Goal: Task Accomplishment & Management: Use online tool/utility

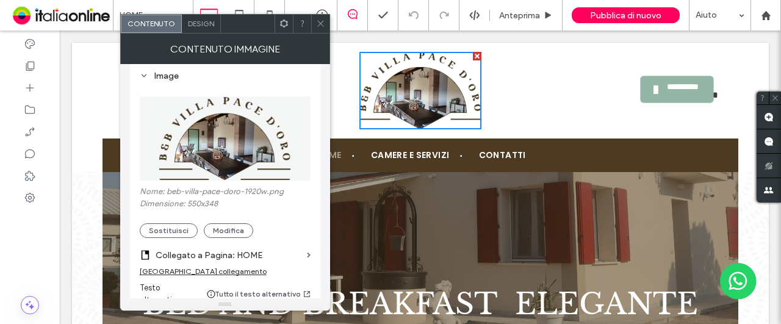
scroll to position [162, 0]
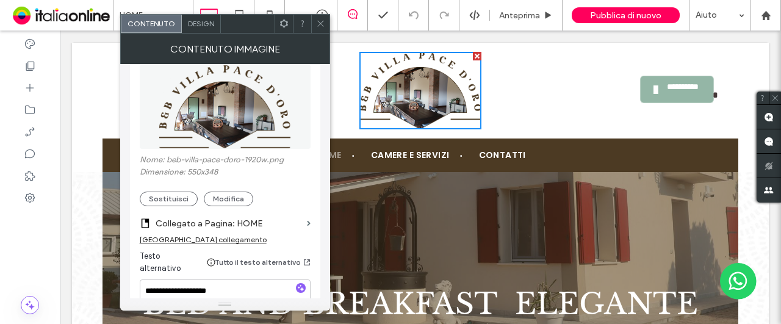
click at [323, 24] on icon at bounding box center [320, 23] width 9 height 9
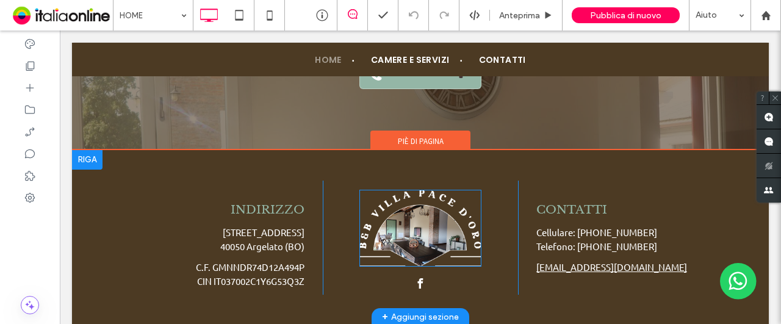
scroll to position [2772, 0]
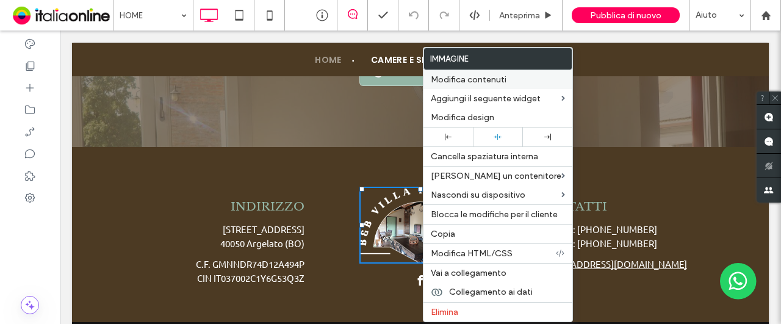
click at [484, 81] on span "Modifica contenuti" at bounding box center [469, 79] width 76 height 10
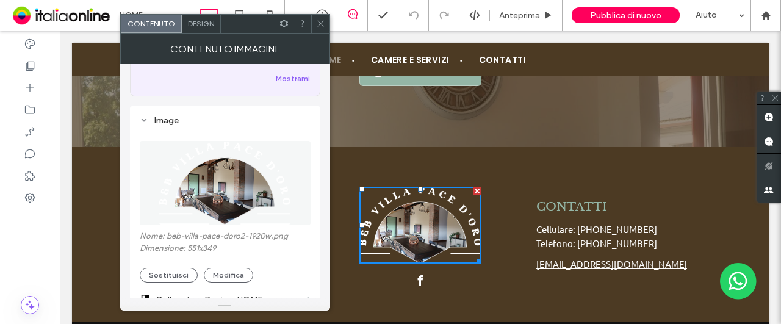
scroll to position [101, 0]
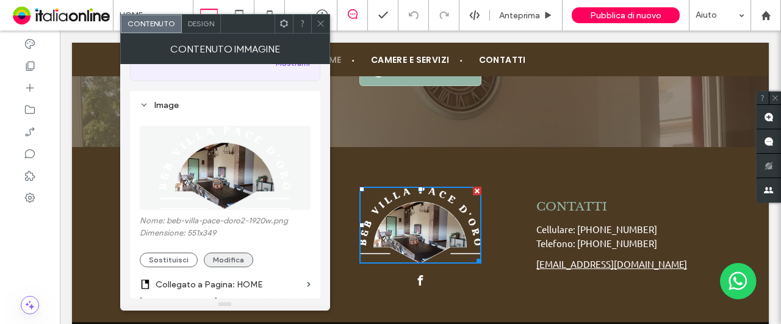
click at [227, 261] on button "Modifica" at bounding box center [228, 259] width 49 height 15
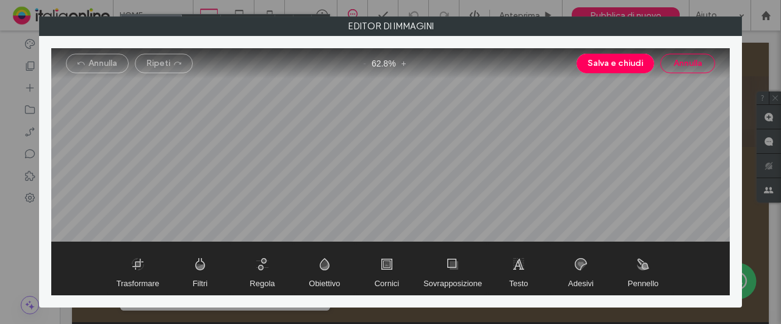
click at [686, 60] on button "Annulla" at bounding box center [687, 64] width 55 height 20
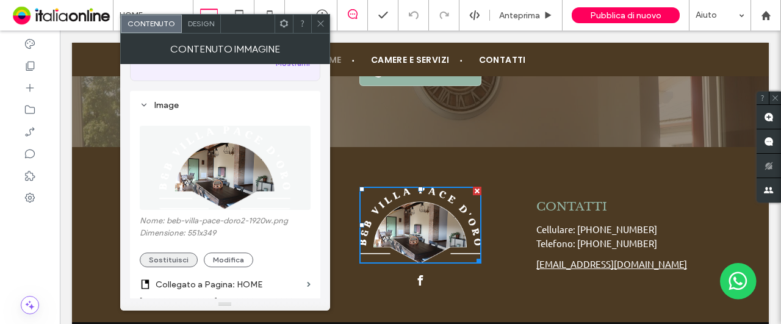
click at [168, 263] on button "Sostituisci" at bounding box center [169, 259] width 58 height 15
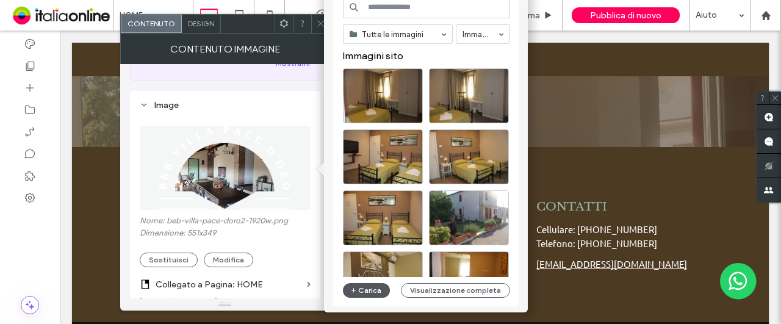
click at [354, 289] on icon "button" at bounding box center [353, 290] width 7 height 10
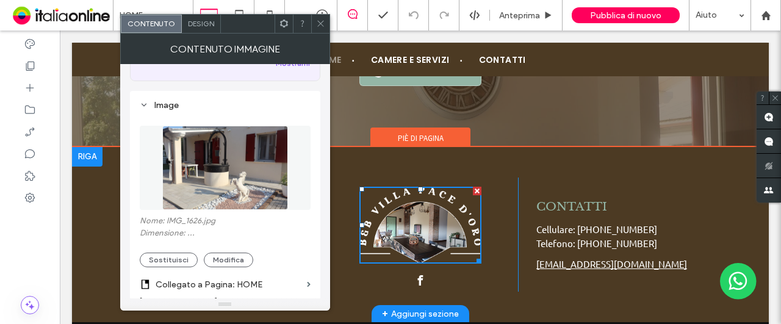
drag, startPoint x: 538, startPoint y: 284, endPoint x: 479, endPoint y: 254, distance: 67.1
click at [479, 254] on div "INDIRIZZO [STREET_ADDRESS] C.F. GMNNDR74D12A494P CIN IT037002C1Y6G53Q3Z Click T…" at bounding box center [420, 235] width 696 height 176
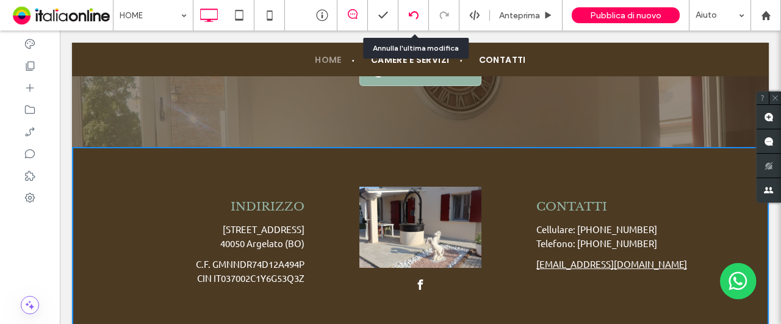
click at [419, 13] on div at bounding box center [413, 15] width 30 height 10
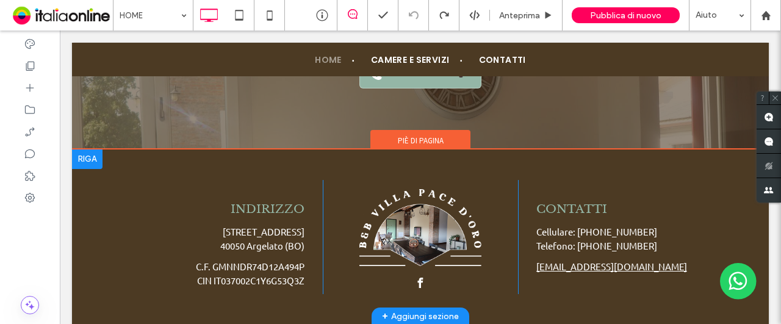
scroll to position [2772, 0]
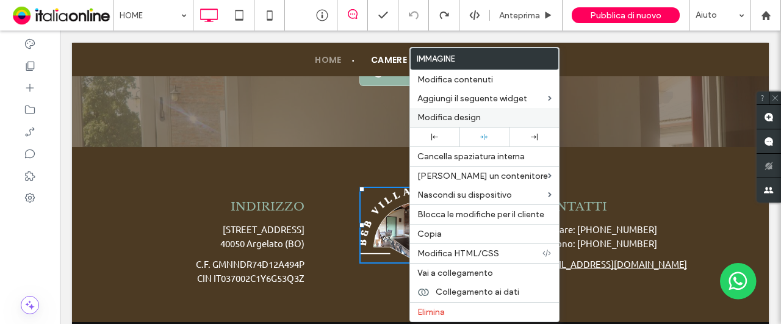
click at [448, 118] on span "Modifica design" at bounding box center [448, 117] width 63 height 10
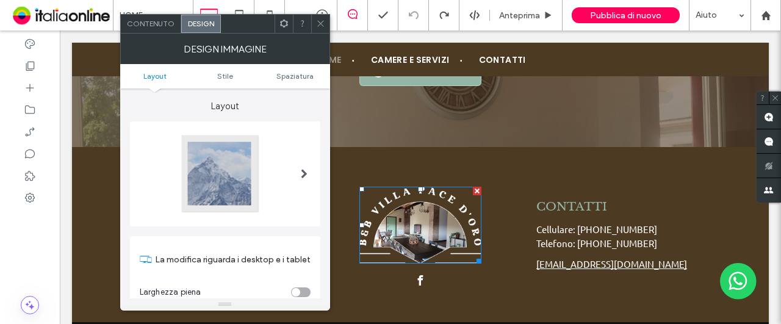
drag, startPoint x: 323, startPoint y: 25, endPoint x: 327, endPoint y: 32, distance: 8.5
click at [323, 25] on icon at bounding box center [320, 23] width 9 height 9
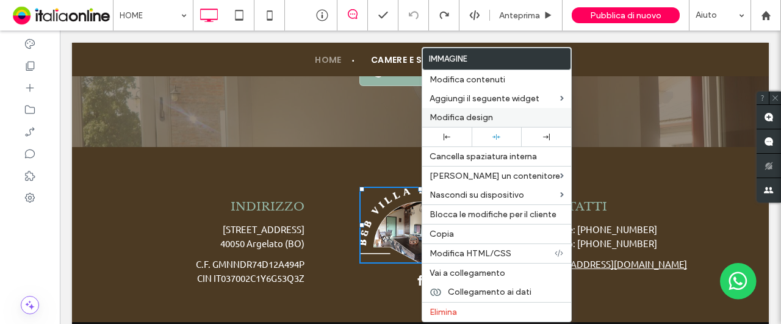
click at [490, 117] on span "Modifica design" at bounding box center [460, 117] width 63 height 10
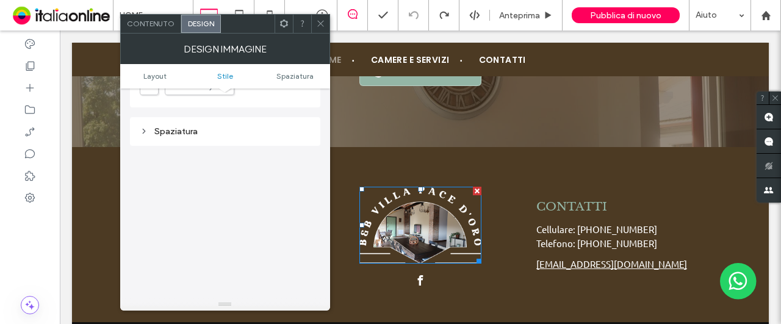
scroll to position [585, 0]
click at [157, 76] on span "Layout" at bounding box center [154, 75] width 23 height 9
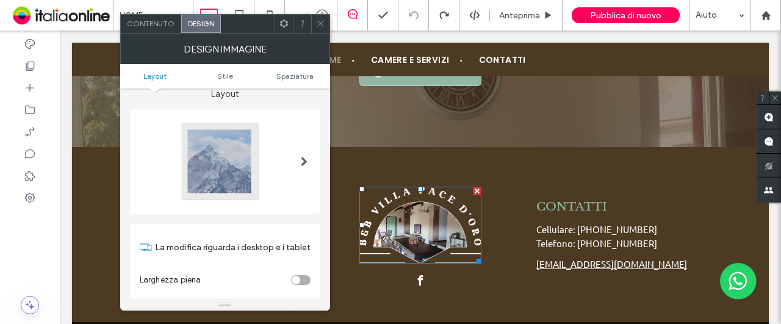
scroll to position [0, 0]
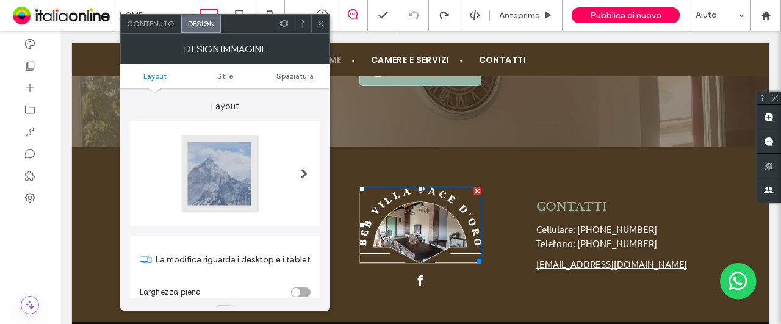
click at [320, 29] on span at bounding box center [320, 24] width 9 height 18
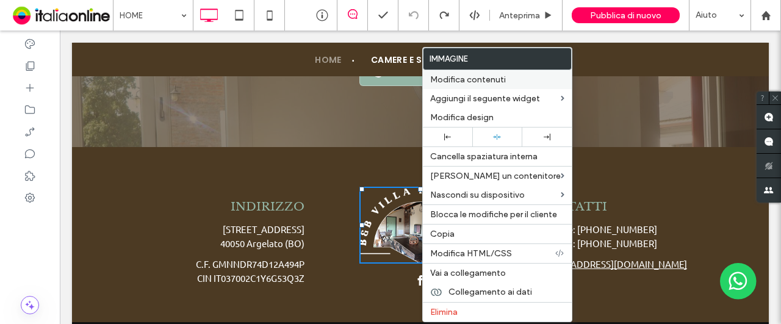
click at [485, 83] on span "Modifica contenuti" at bounding box center [468, 79] width 76 height 10
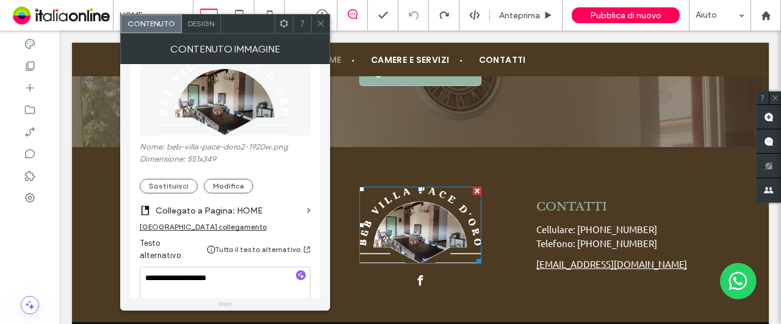
scroll to position [183, 0]
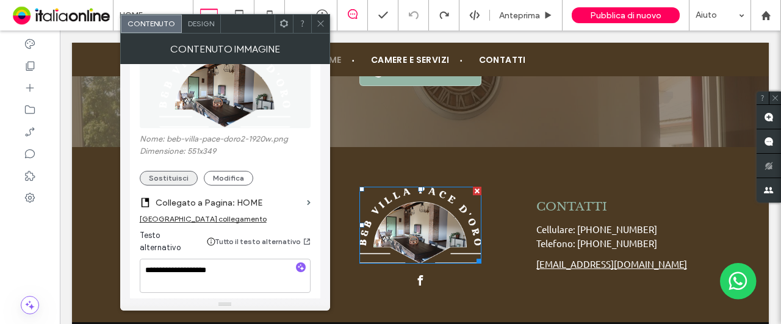
click at [179, 177] on button "Sostituisci" at bounding box center [169, 178] width 58 height 15
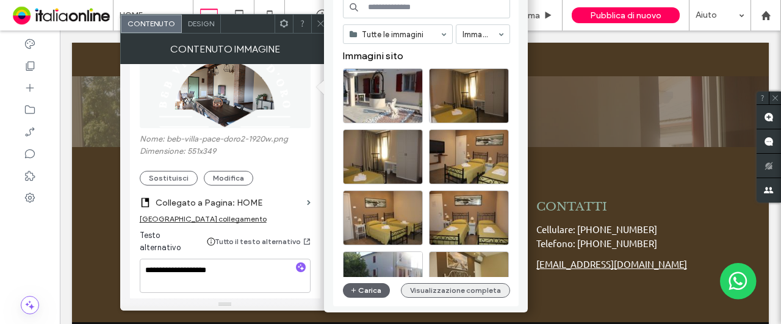
click at [456, 288] on button "Visualizzazione completa" at bounding box center [455, 290] width 109 height 15
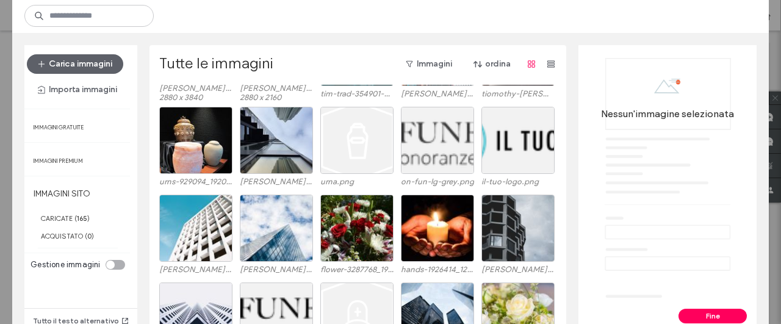
scroll to position [2234, 0]
